Goal: Download file/media

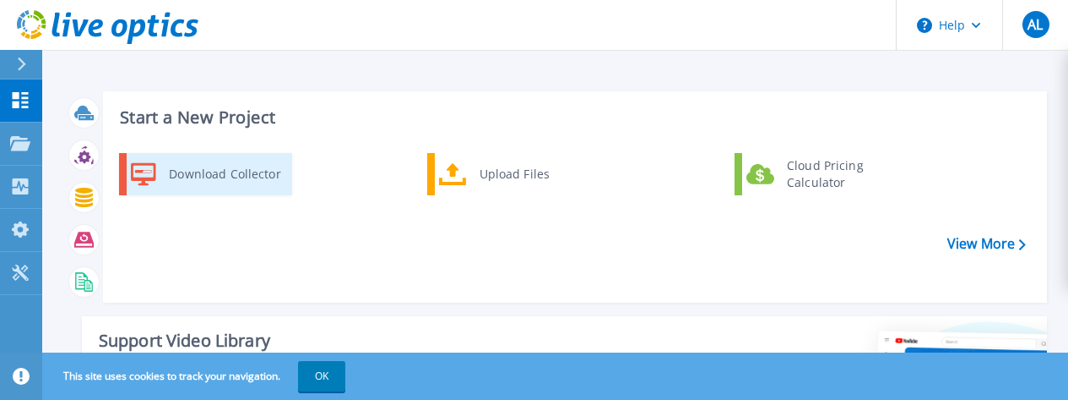
click at [177, 174] on div "Download Collector" at bounding box center [224, 174] width 128 height 34
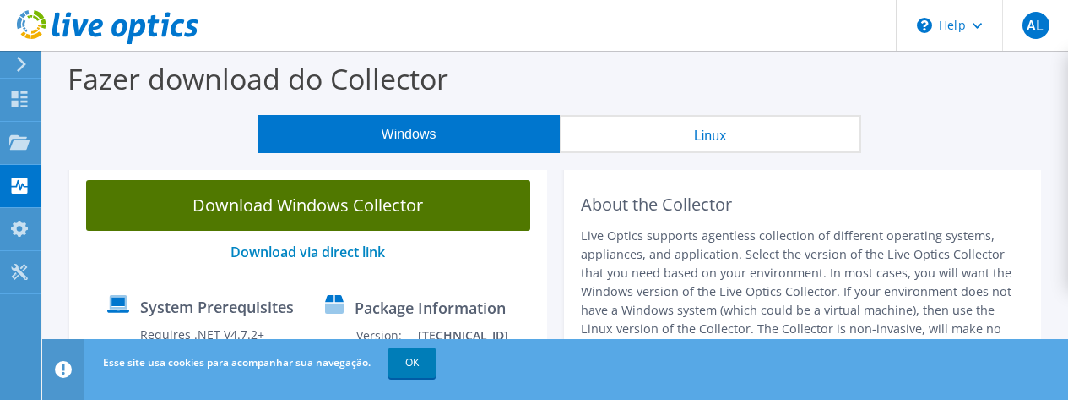
click at [343, 208] on link "Download Windows Collector" at bounding box center [308, 205] width 444 height 51
